Goal: Obtain resource: Download file/media

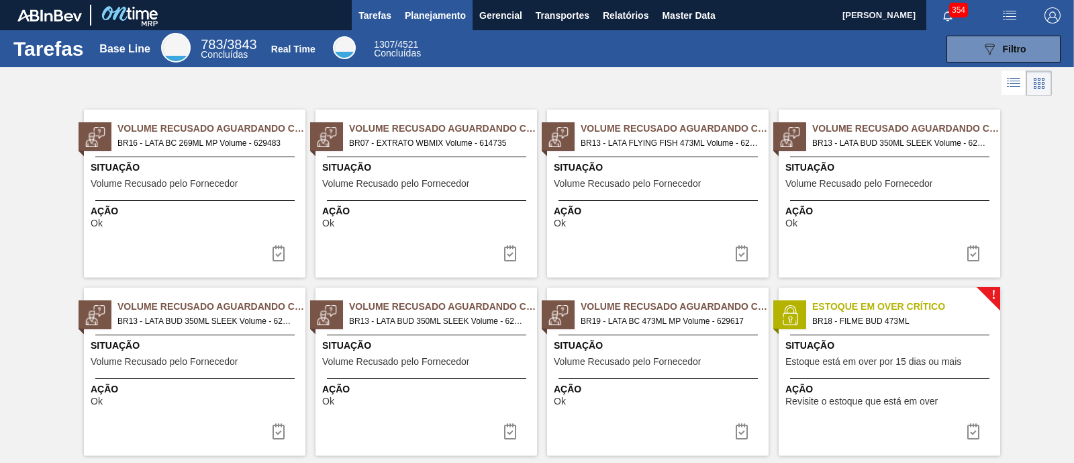
click at [434, 17] on span "Planejamento" at bounding box center [435, 15] width 61 height 16
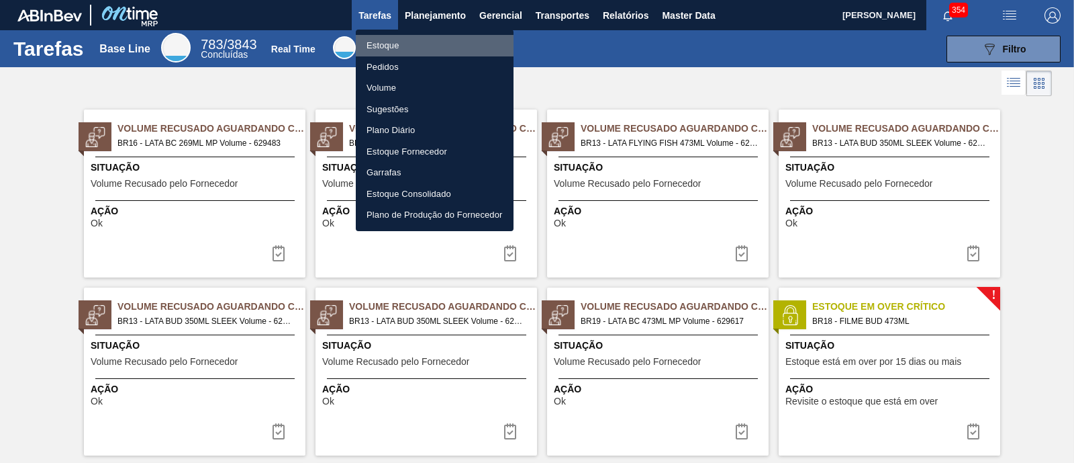
click at [389, 50] on li "Estoque" at bounding box center [435, 45] width 158 height 21
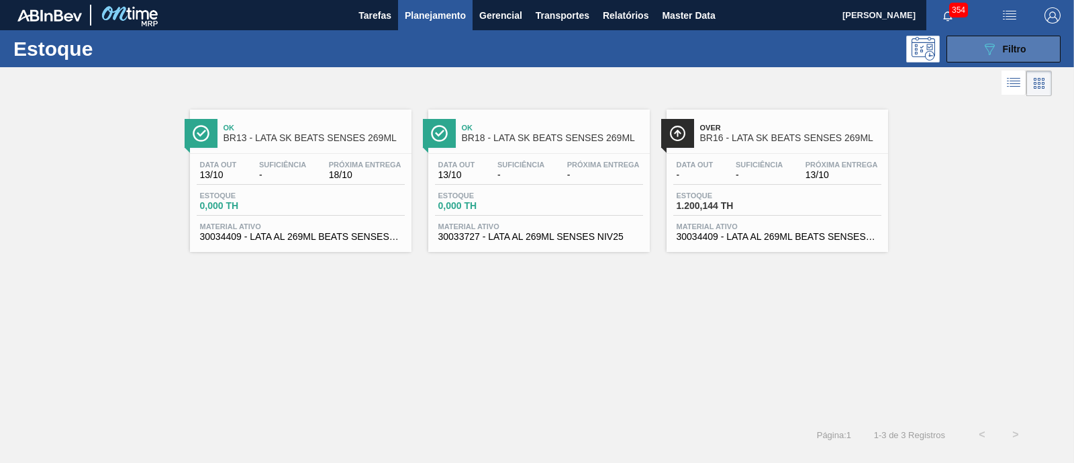
click at [984, 58] on button "089F7B8B-B2A5-4AFE-B5C0-19BA573D28AC Filtro" at bounding box center [1004, 49] width 114 height 27
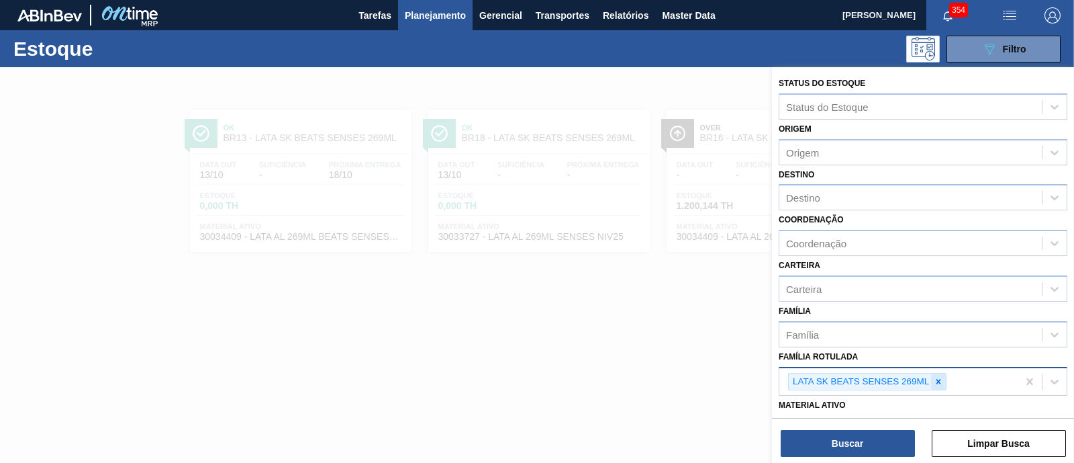
click at [942, 377] on icon at bounding box center [938, 381] width 9 height 9
type Rotulada "zimbro"
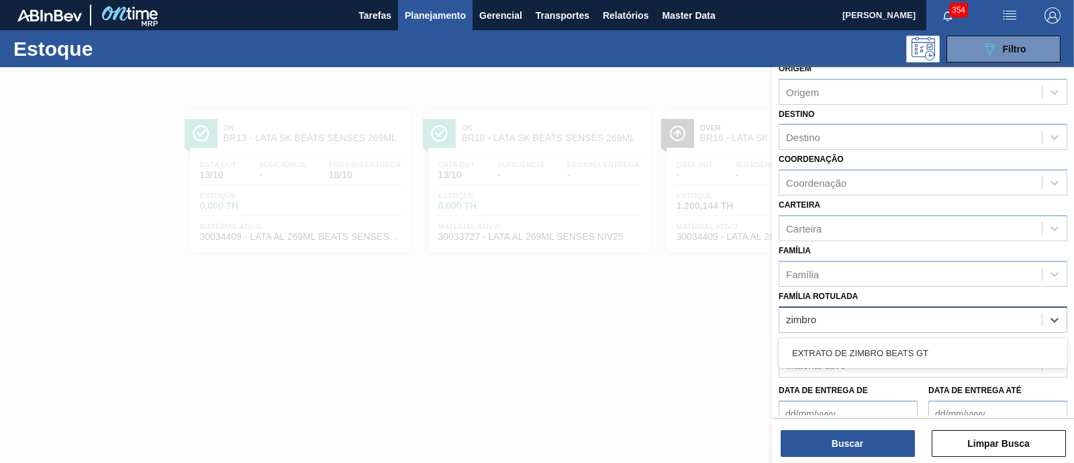
scroll to position [83, 0]
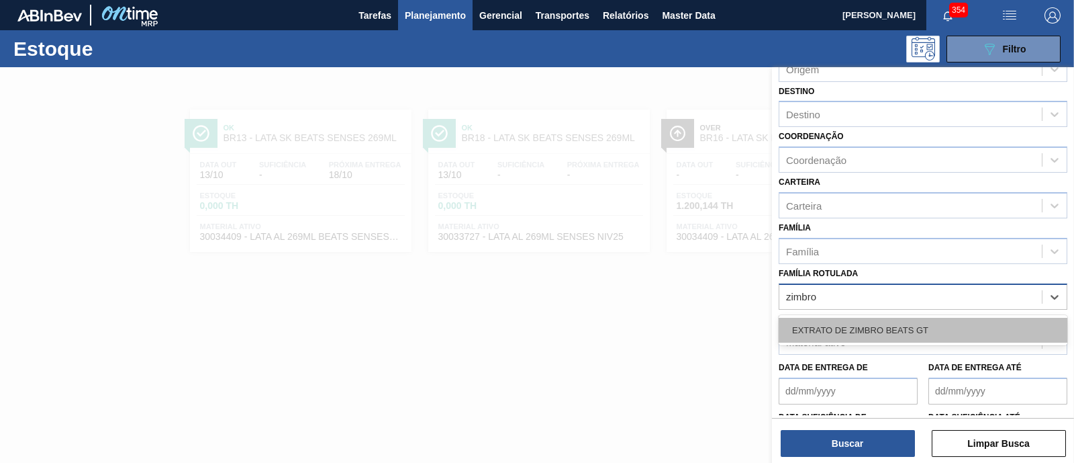
click at [902, 330] on div "EXTRATO DE ZIMBRO BEATS GT" at bounding box center [923, 330] width 289 height 25
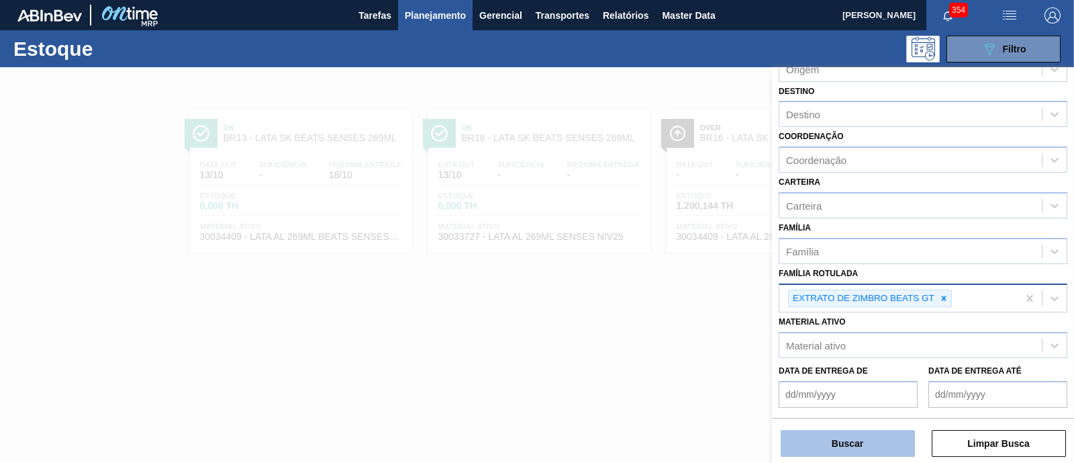
click at [842, 451] on button "Buscar" at bounding box center [848, 443] width 134 height 27
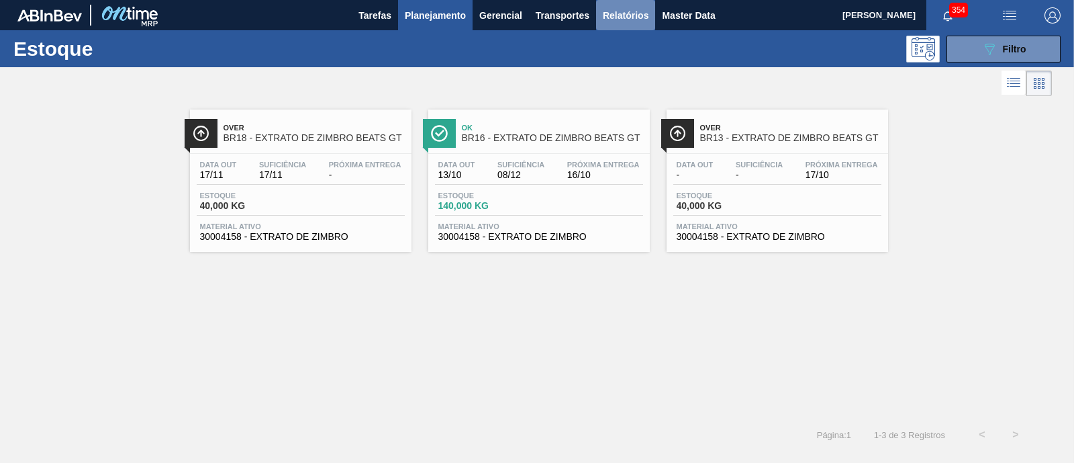
click at [635, 17] on span "Relatórios" at bounding box center [626, 15] width 46 height 16
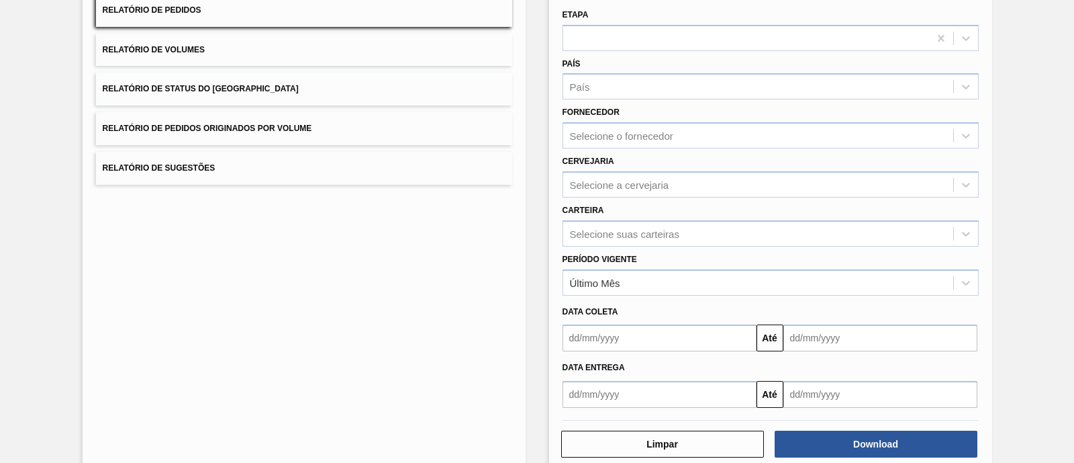
scroll to position [157, 0]
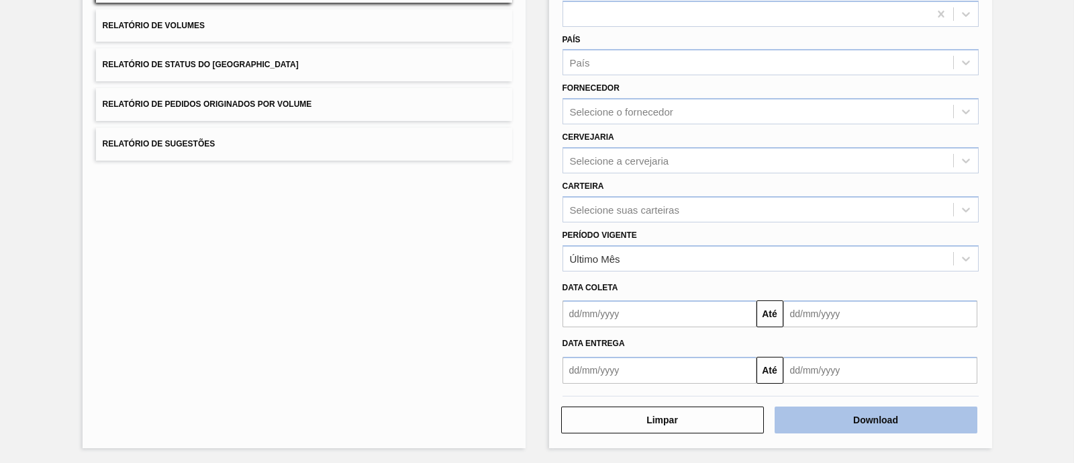
click at [916, 421] on button "Download" at bounding box center [876, 419] width 203 height 27
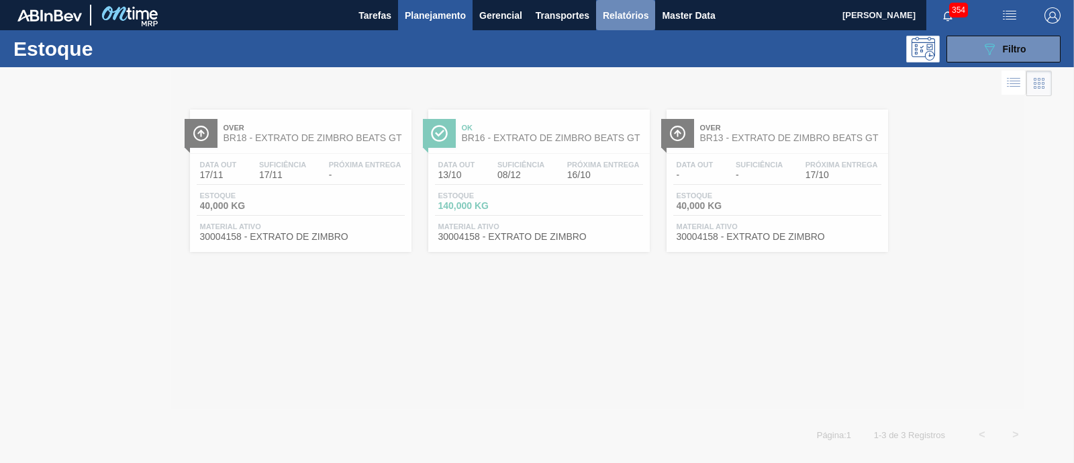
click at [623, 24] on button "Relatórios" at bounding box center [625, 15] width 59 height 30
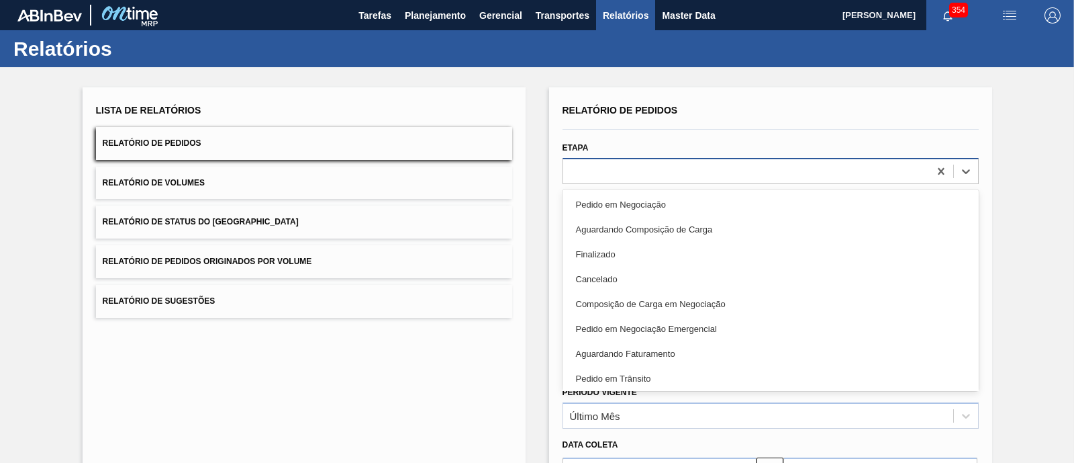
click at [648, 171] on div at bounding box center [746, 170] width 366 height 19
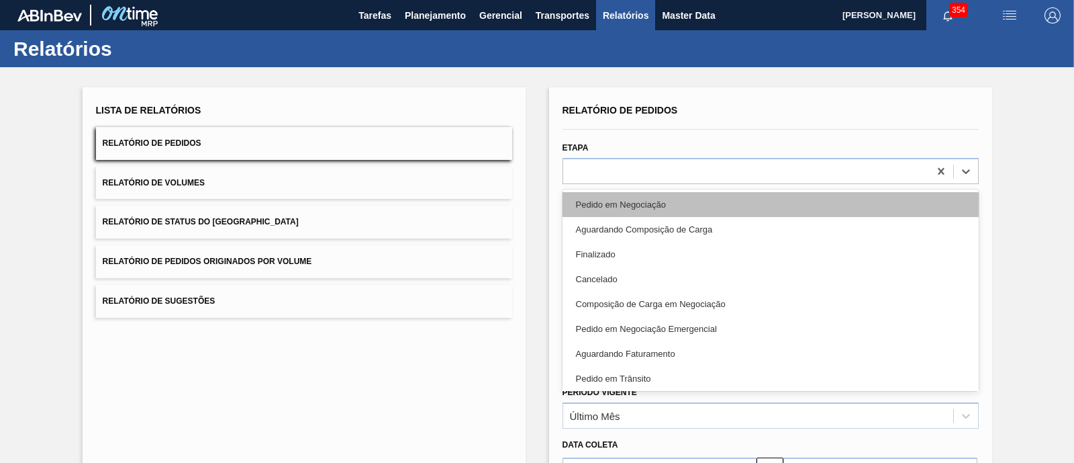
click at [658, 198] on div "Pedido em Negociação" at bounding box center [771, 204] width 416 height 25
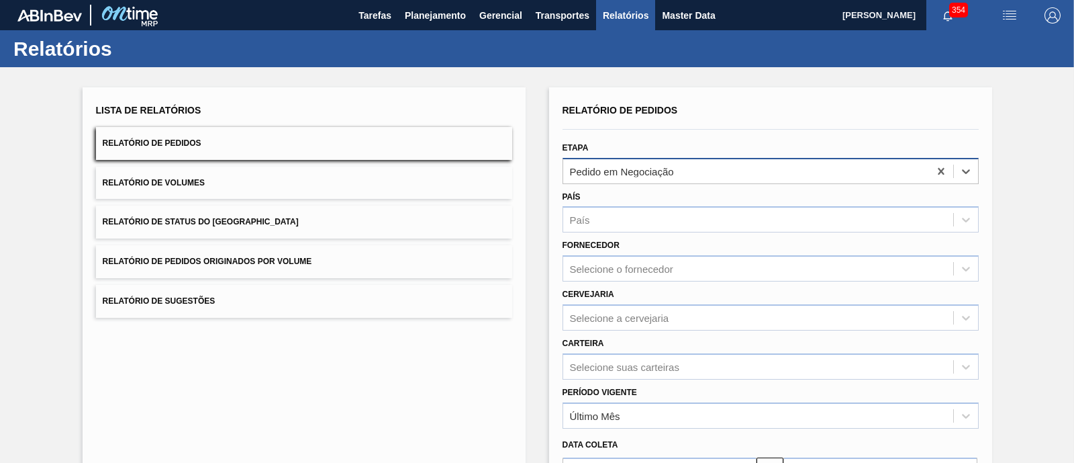
click at [738, 171] on div "Pedido em Negociação" at bounding box center [746, 170] width 366 height 19
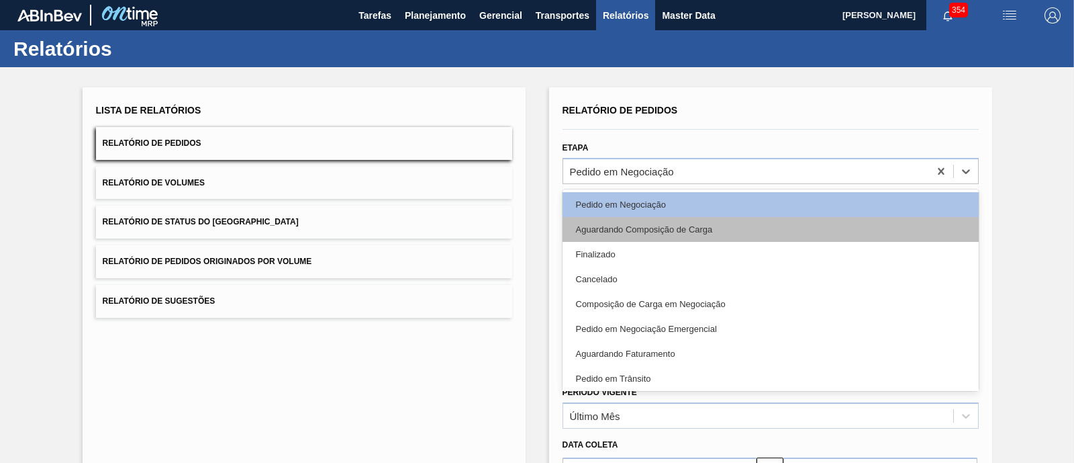
click at [700, 234] on div "Aguardando Composição de Carga" at bounding box center [771, 229] width 416 height 25
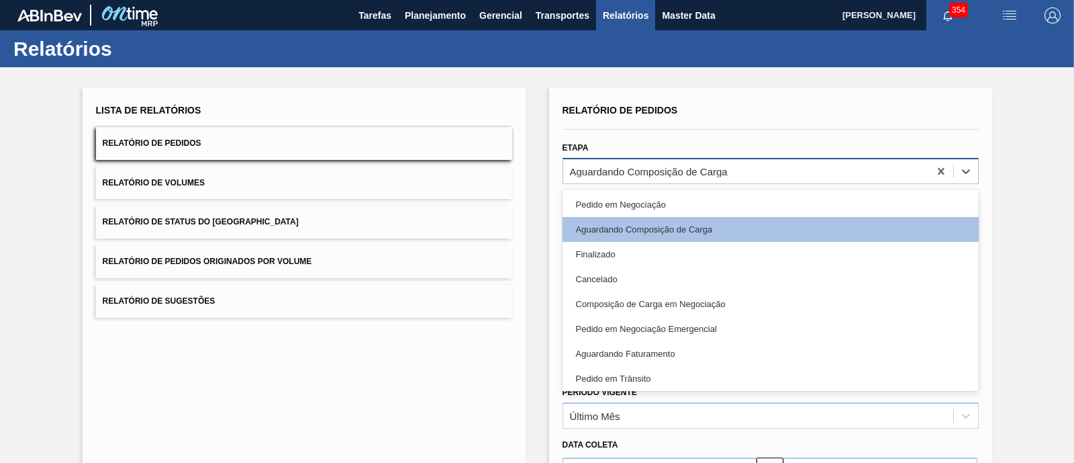
click at [784, 173] on div "Aguardando Composição de Carga" at bounding box center [746, 170] width 366 height 19
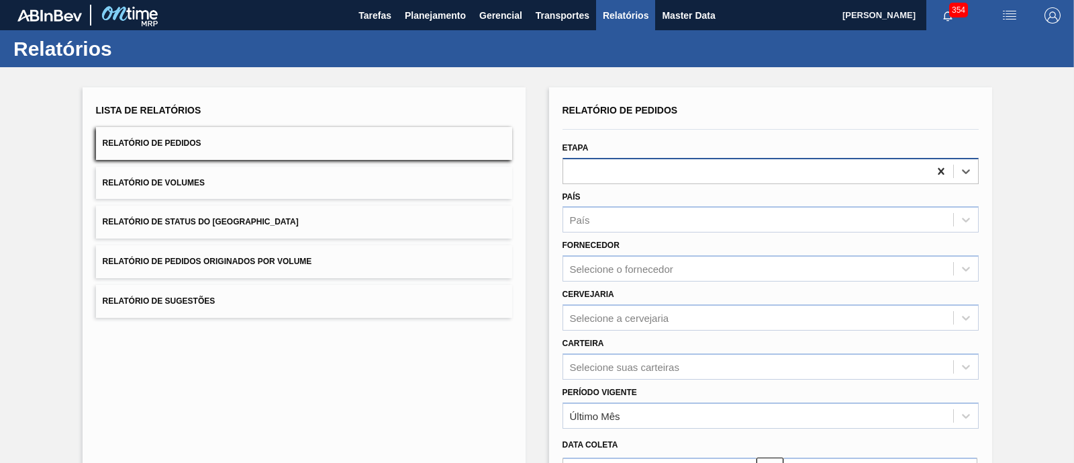
click at [938, 169] on icon at bounding box center [941, 170] width 6 height 7
click at [816, 167] on div at bounding box center [746, 170] width 366 height 19
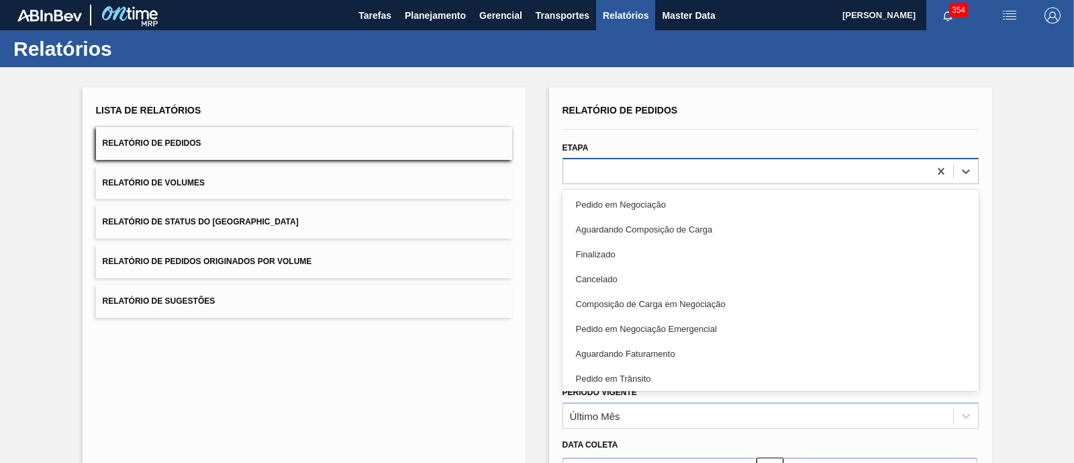
click at [816, 167] on div at bounding box center [746, 170] width 366 height 19
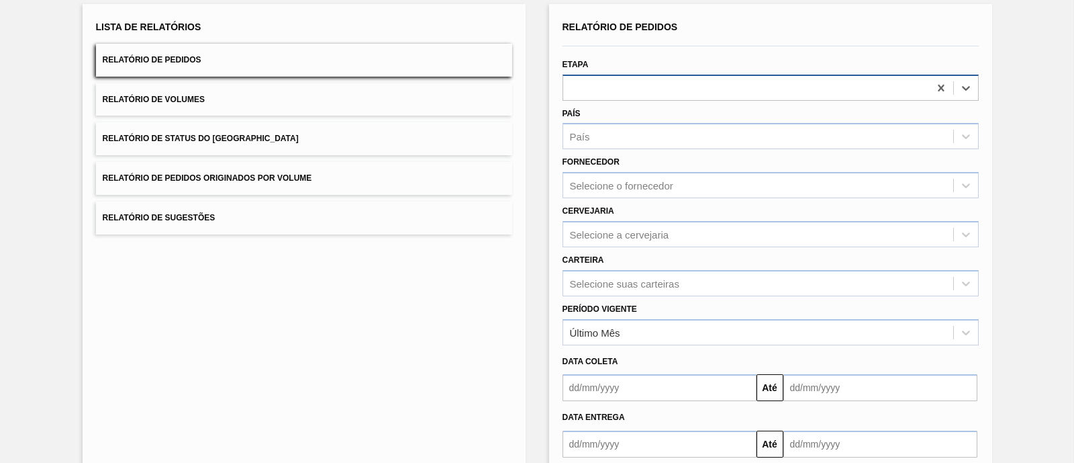
scroll to position [157, 0]
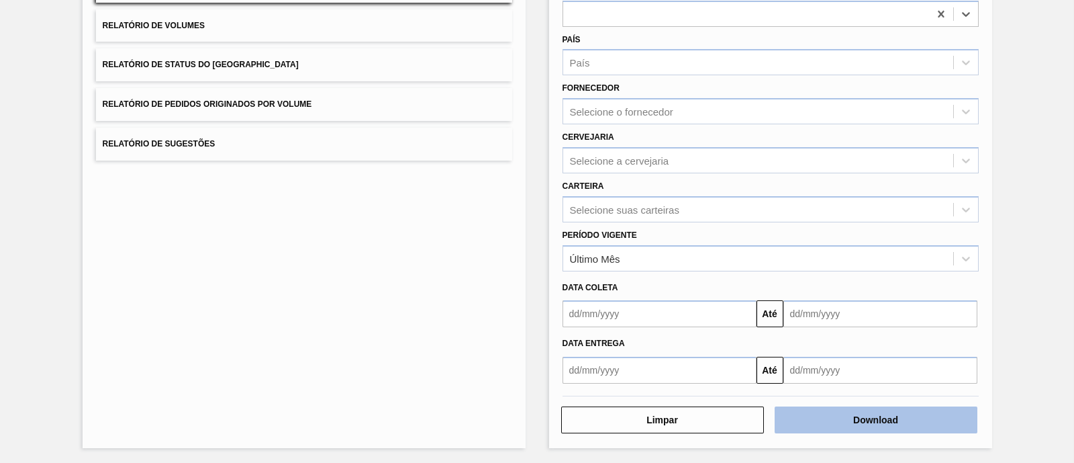
click at [841, 411] on button "Download" at bounding box center [876, 419] width 203 height 27
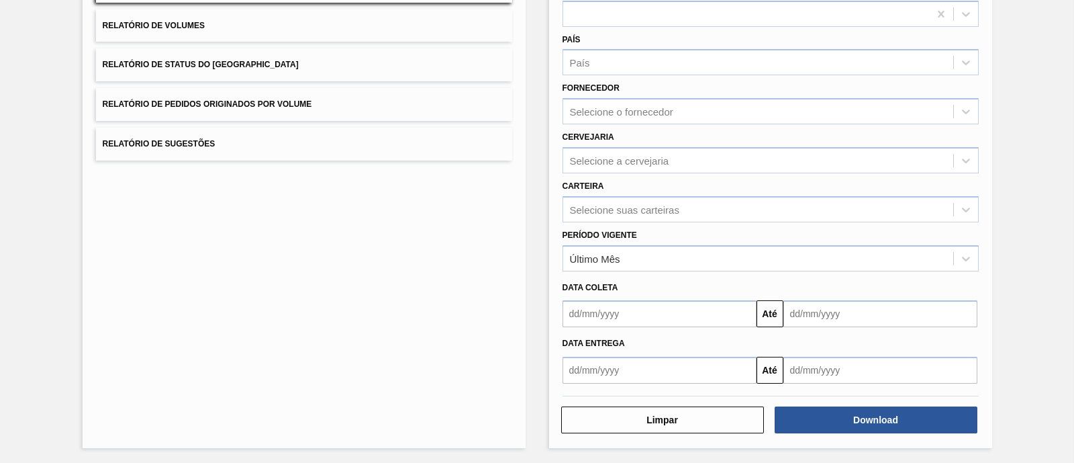
scroll to position [0, 0]
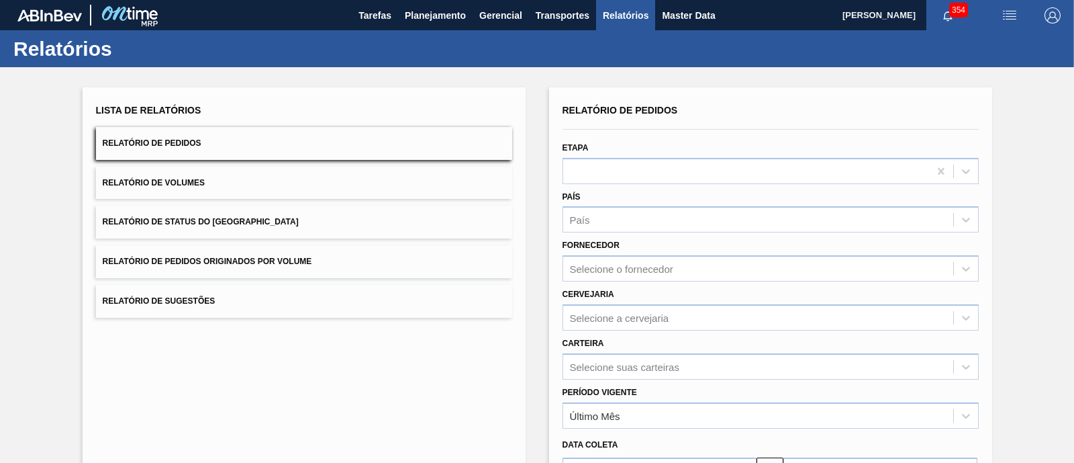
click at [195, 230] on button "Relatório de Status do Estoque" at bounding box center [304, 221] width 416 height 33
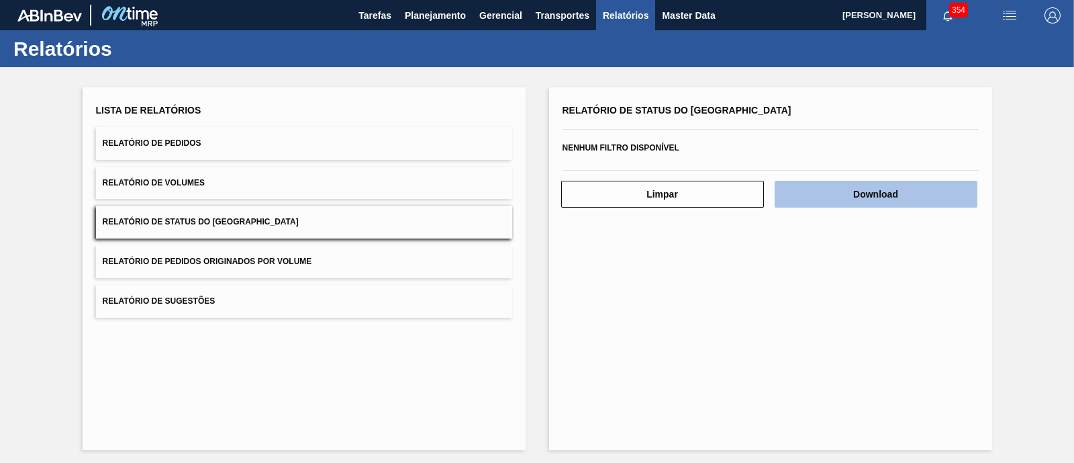
click at [805, 189] on button "Download" at bounding box center [876, 194] width 203 height 27
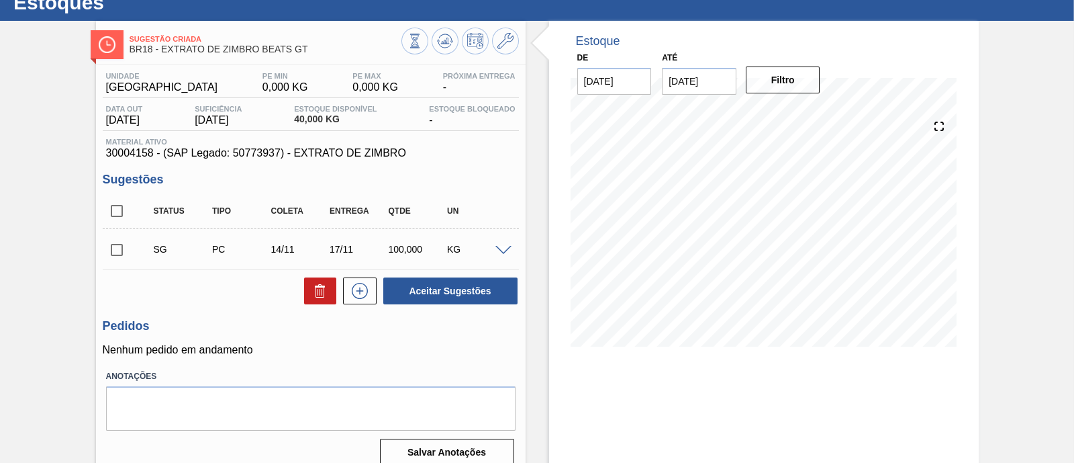
scroll to position [30, 0]
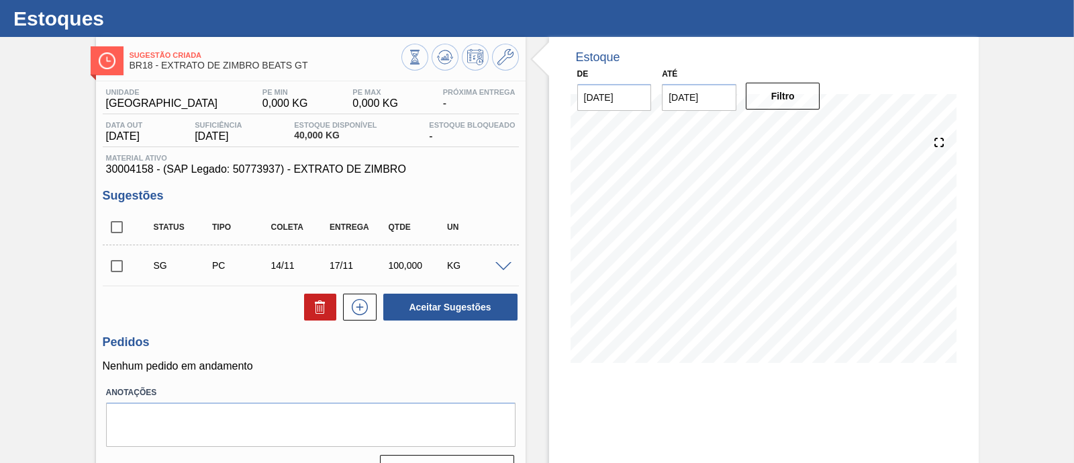
click at [702, 89] on input "[DATE]" at bounding box center [699, 97] width 75 height 27
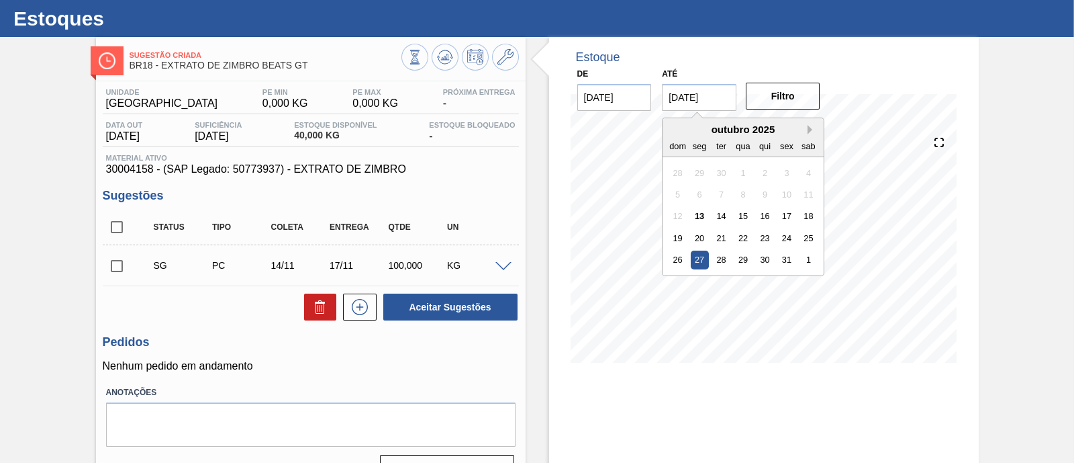
click at [810, 126] on button "Next Month" at bounding box center [812, 129] width 9 height 9
click at [802, 281] on div "6" at bounding box center [809, 282] width 18 height 18
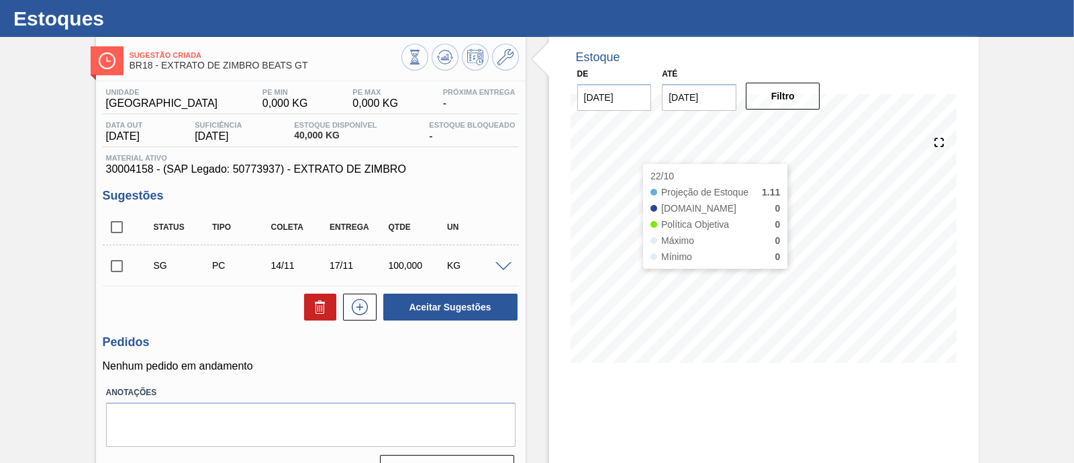
type input "[DATE]"
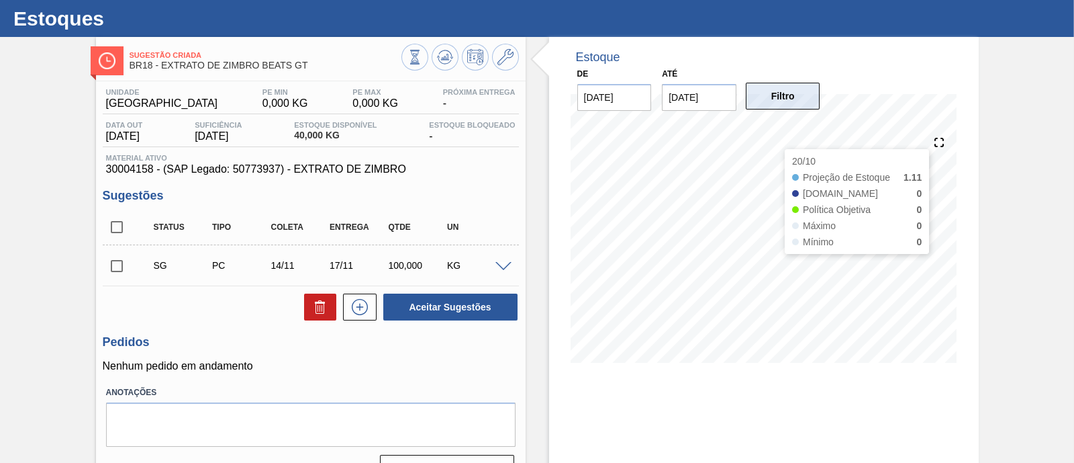
click at [782, 105] on button "Filtro" at bounding box center [783, 96] width 75 height 27
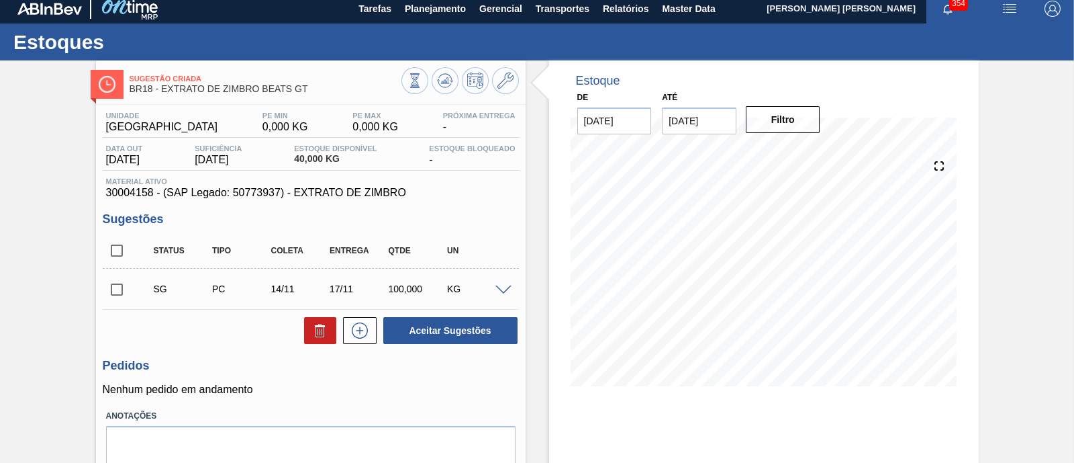
scroll to position [0, 0]
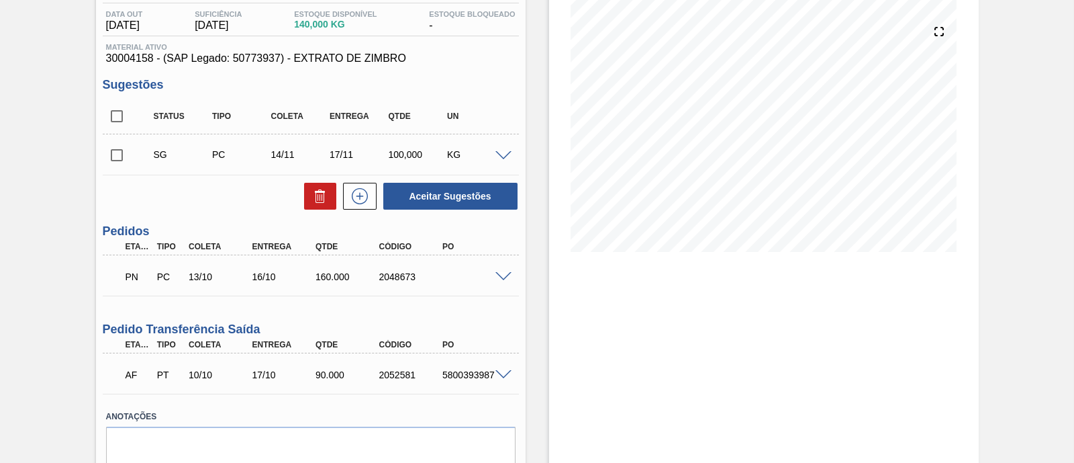
scroll to position [167, 0]
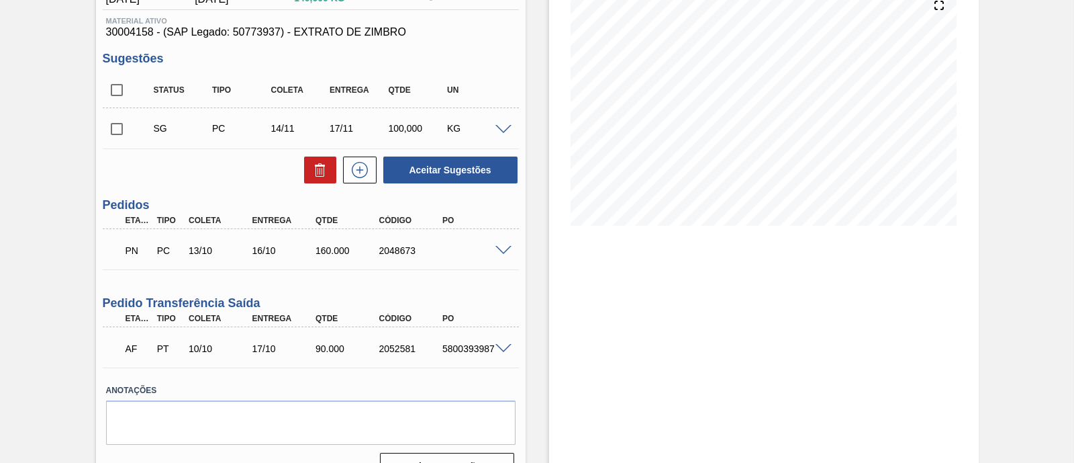
click at [504, 244] on div at bounding box center [505, 249] width 27 height 10
click at [498, 249] on span at bounding box center [504, 251] width 16 height 10
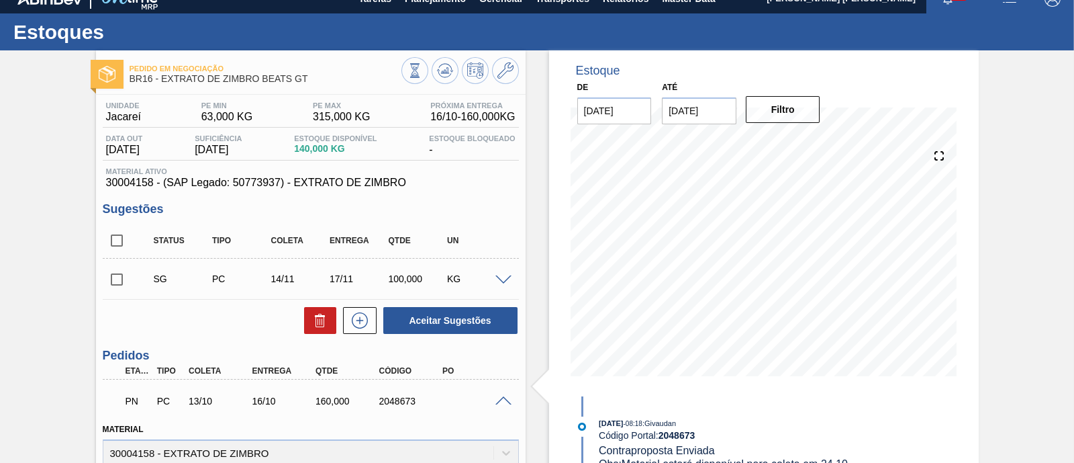
scroll to position [0, 0]
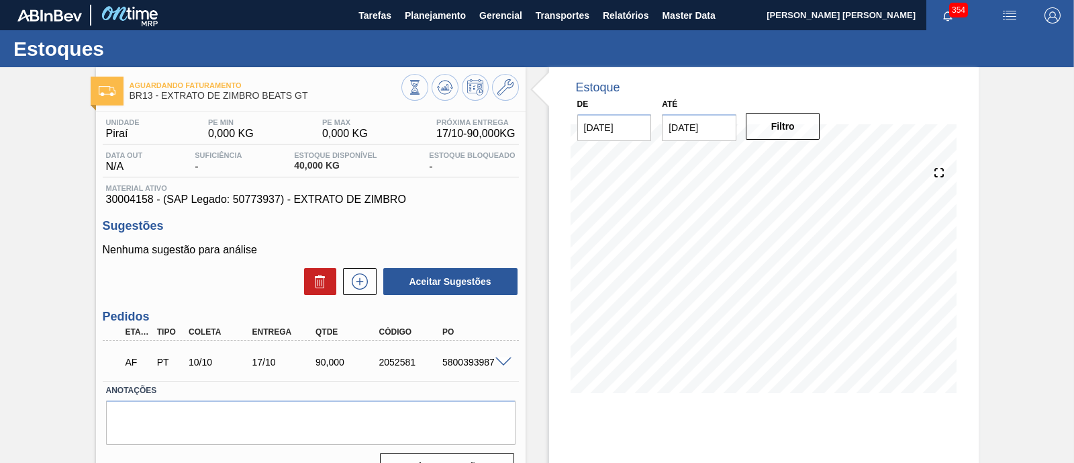
click at [500, 365] on span at bounding box center [504, 362] width 16 height 10
